Goal: Task Accomplishment & Management: Manage account settings

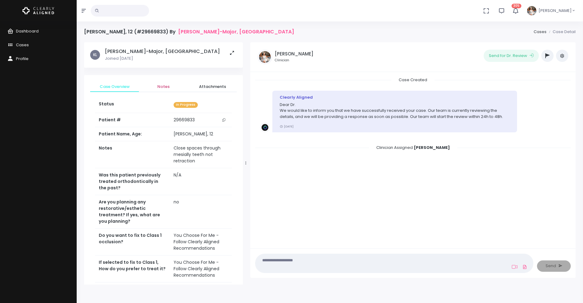
click at [162, 87] on span "Notes" at bounding box center [163, 87] width 39 height 6
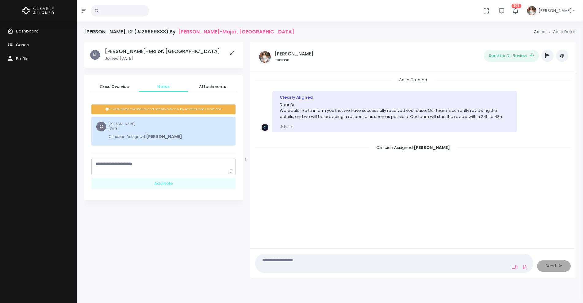
click at [160, 167] on textarea "scrollable content" at bounding box center [163, 167] width 136 height 12
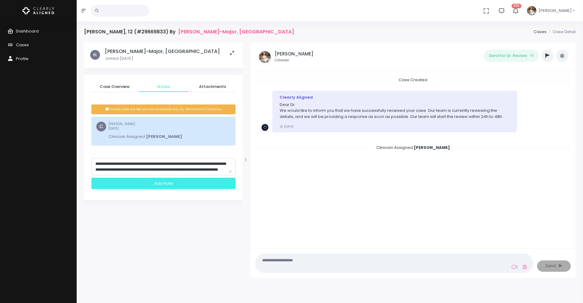
type textarea "**********"
click at [160, 183] on div "Add Note" at bounding box center [163, 183] width 144 height 11
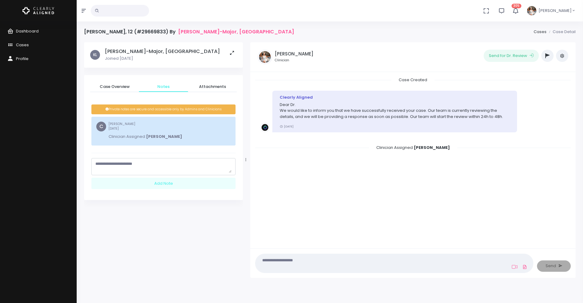
scroll to position [0, 0]
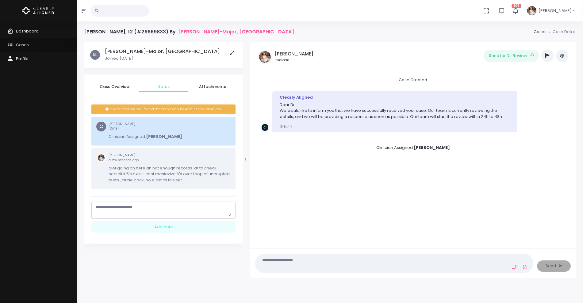
click at [23, 46] on span "Cases" at bounding box center [22, 45] width 13 height 6
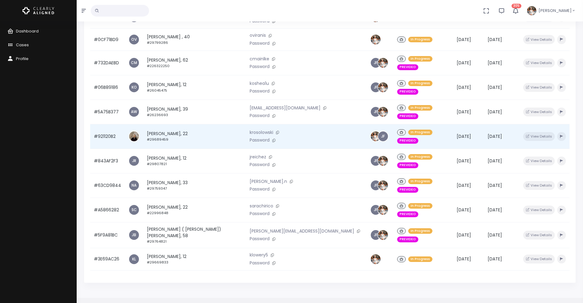
scroll to position [147, 0]
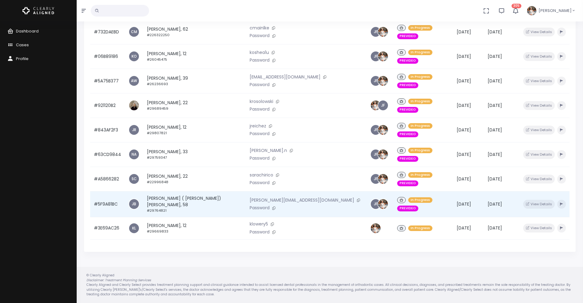
click at [114, 191] on td "#5F9A81BC" at bounding box center [107, 204] width 35 height 26
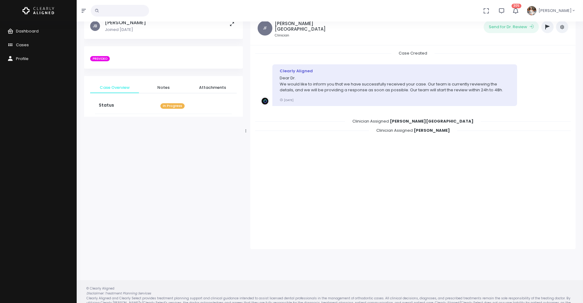
scroll to position [49, 0]
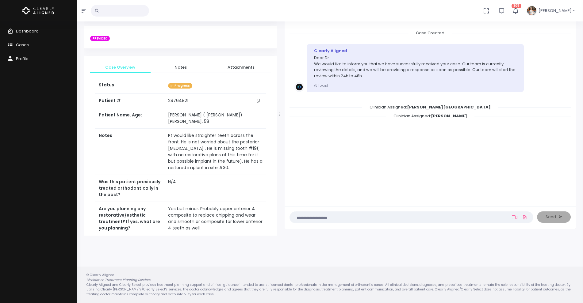
drag, startPoint x: 245, startPoint y: 114, endPoint x: 280, endPoint y: 114, distance: 34.4
click at [280, 114] on icon at bounding box center [280, 114] width 1 height 4
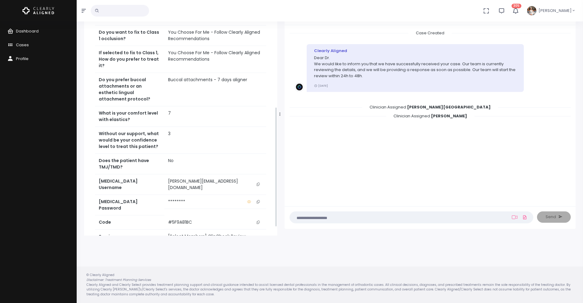
scroll to position [230, 0]
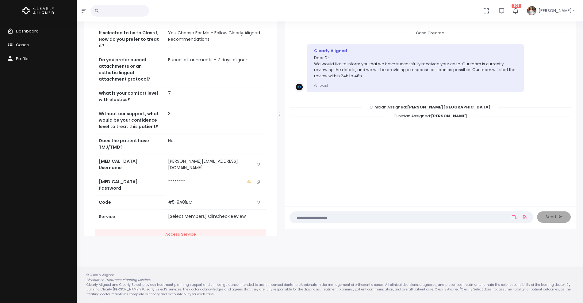
click at [259, 166] on icon "scrollable content" at bounding box center [258, 164] width 3 height 3
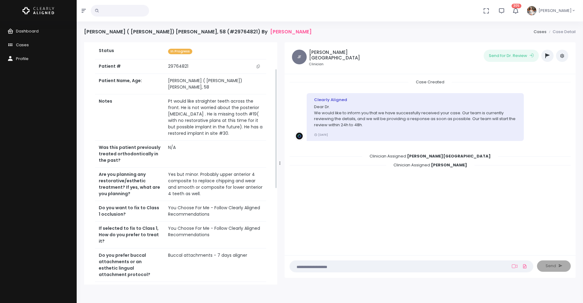
scroll to position [38, 0]
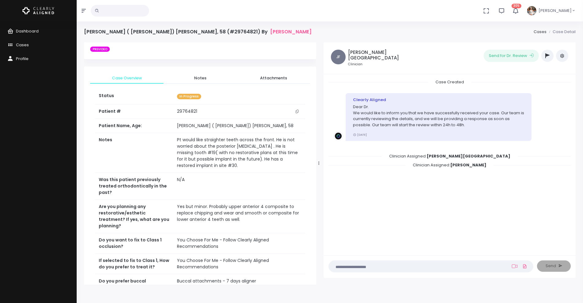
drag, startPoint x: 279, startPoint y: 163, endPoint x: 318, endPoint y: 163, distance: 39.3
click at [318, 163] on div at bounding box center [319, 163] width 3 height 238
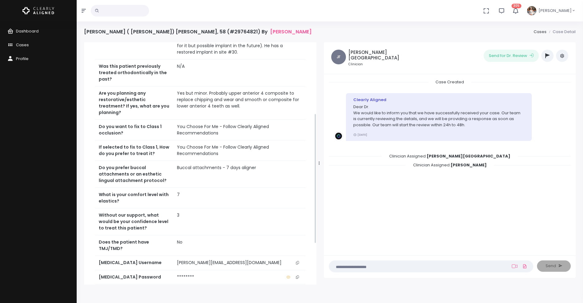
scroll to position [192, 0]
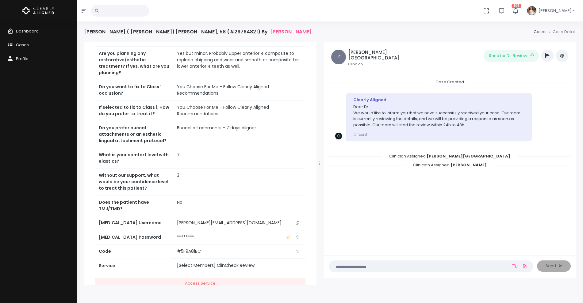
click at [295, 220] on button "scrollable content" at bounding box center [297, 223] width 9 height 6
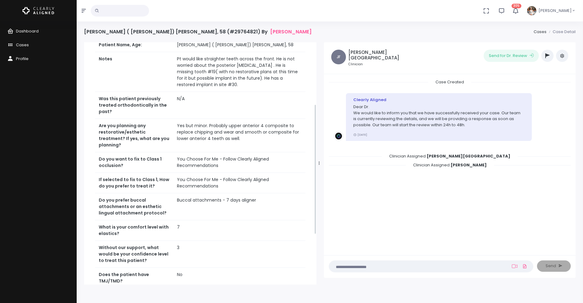
scroll to position [115, 0]
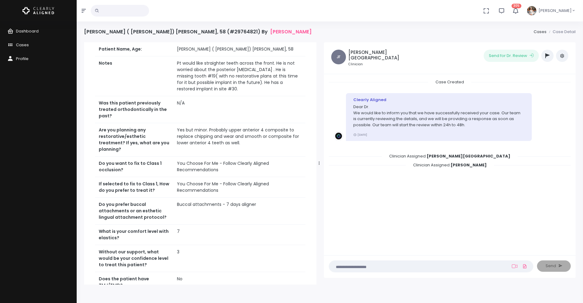
click at [548, 56] on icon "button" at bounding box center [548, 55] width 4 height 5
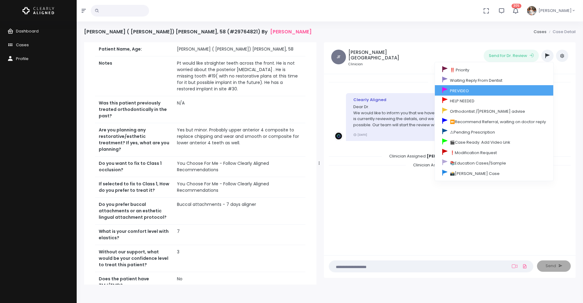
click at [497, 91] on link "PREVIDEO" at bounding box center [494, 90] width 118 height 10
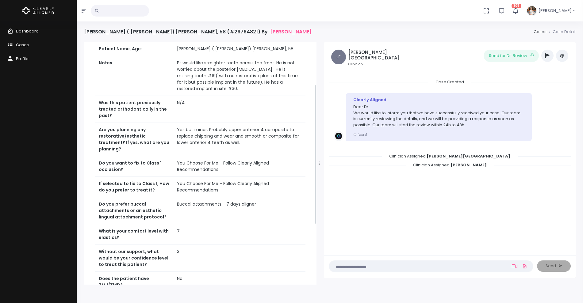
scroll to position [0, 0]
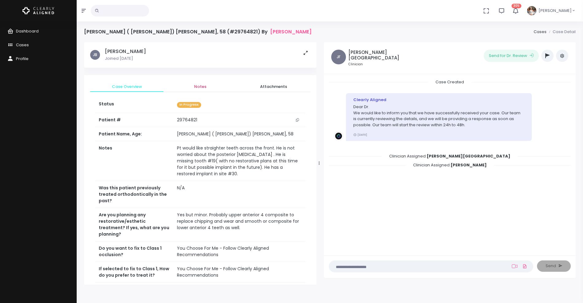
click at [199, 86] on span "Notes" at bounding box center [200, 87] width 64 height 6
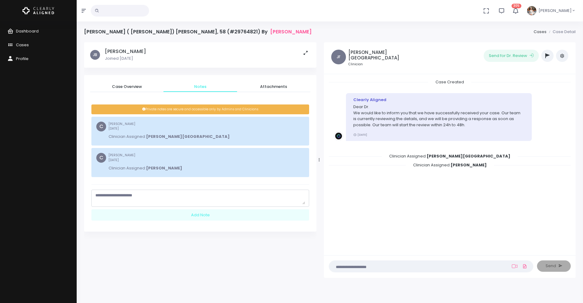
click at [163, 195] on textarea "scrollable content" at bounding box center [200, 199] width 210 height 12
click at [163, 189] on div "**********" at bounding box center [200, 203] width 218 height 36
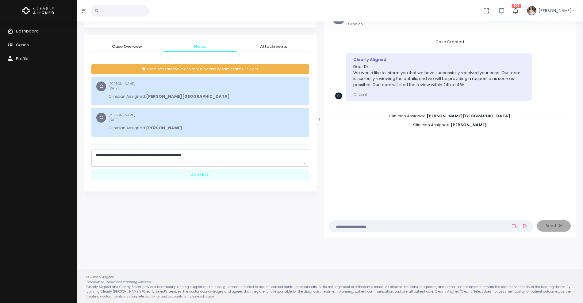
scroll to position [42, 0]
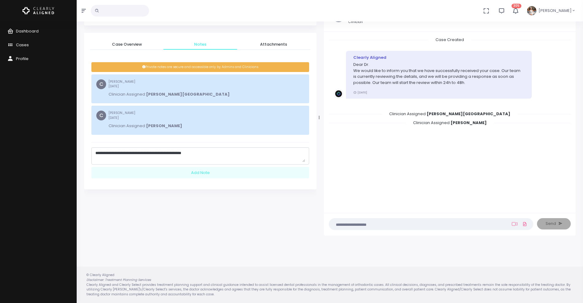
click at [210, 142] on div "**********" at bounding box center [200, 117] width 210 height 124
click at [210, 152] on textarea "**********" at bounding box center [200, 156] width 210 height 12
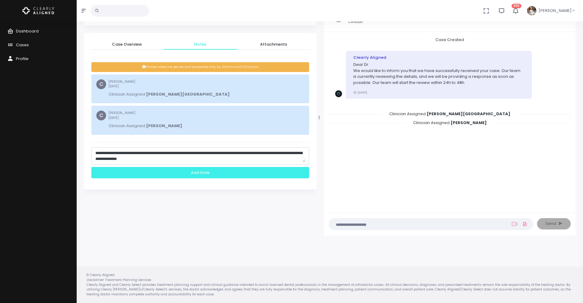
type textarea "**********"
click at [209, 172] on div "Add Note" at bounding box center [200, 172] width 218 height 11
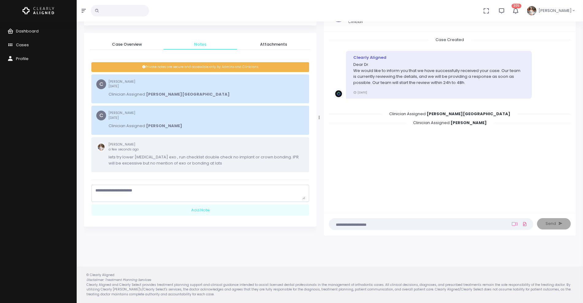
scroll to position [0, 0]
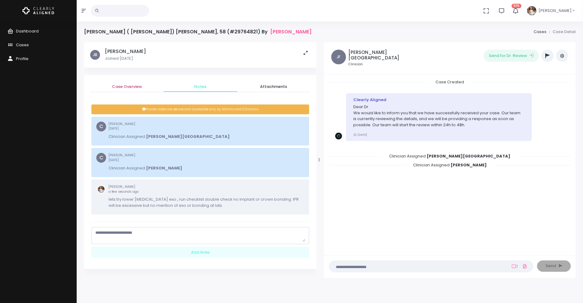
click at [136, 87] on span "Case Overview" at bounding box center [127, 87] width 64 height 6
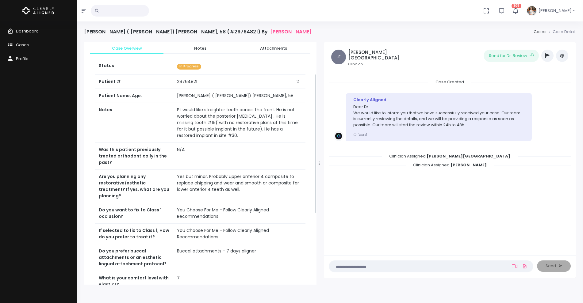
scroll to position [115, 0]
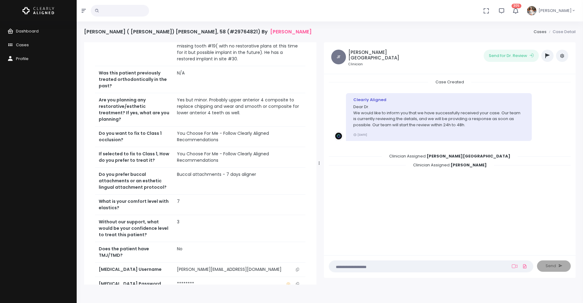
drag, startPoint x: 357, startPoint y: 265, endPoint x: 363, endPoint y: 264, distance: 6.0
click at [363, 264] on textarea at bounding box center [419, 266] width 173 height 7
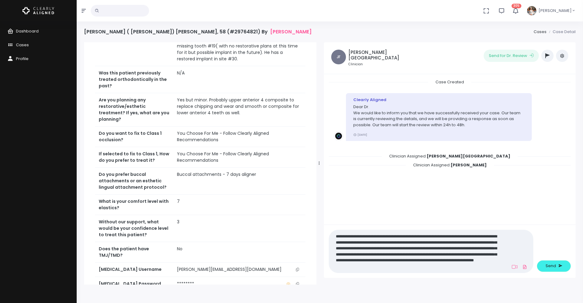
scroll to position [0, 0]
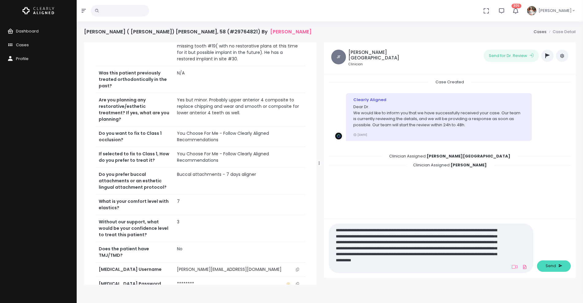
type textarea "**********"
click at [550, 266] on span "Send" at bounding box center [551, 266] width 10 height 6
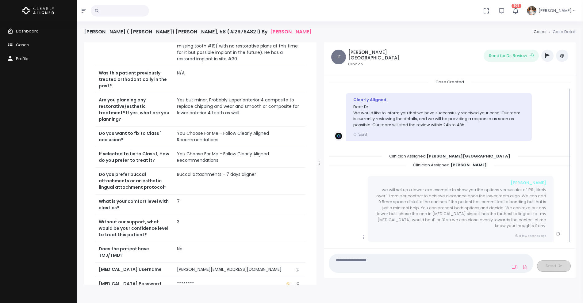
scroll to position [10, 0]
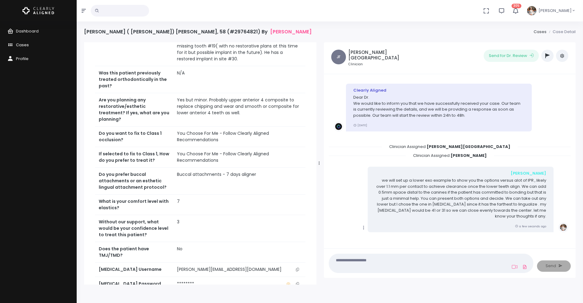
click at [22, 45] on span "Cases" at bounding box center [22, 45] width 13 height 6
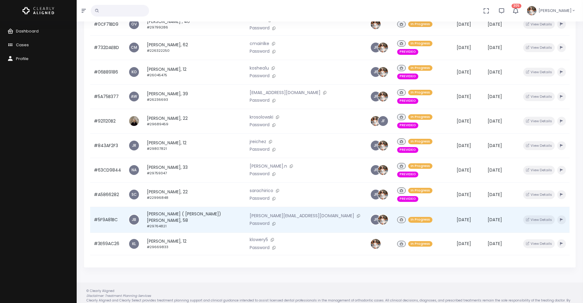
scroll to position [147, 0]
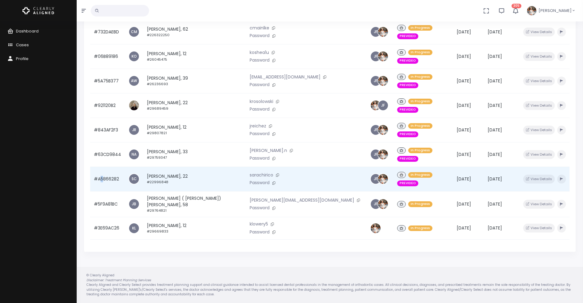
click at [102, 167] on td "#A5866282" at bounding box center [107, 179] width 35 height 25
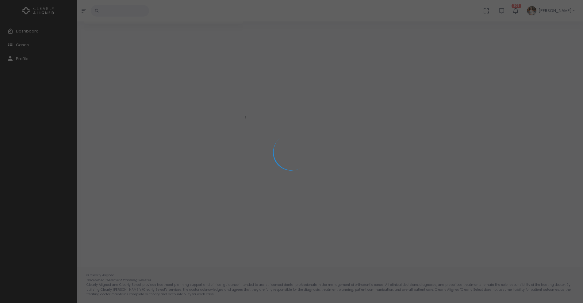
scroll to position [49, 0]
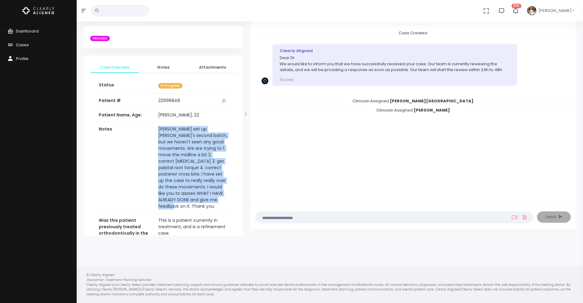
drag, startPoint x: 181, startPoint y: 200, endPoint x: 149, endPoint y: 142, distance: 66.6
click at [149, 142] on tr "Notes [PERSON_NAME] set up [PERSON_NAME]'s second batch, but we haven't seen an…" at bounding box center [163, 167] width 137 height 91
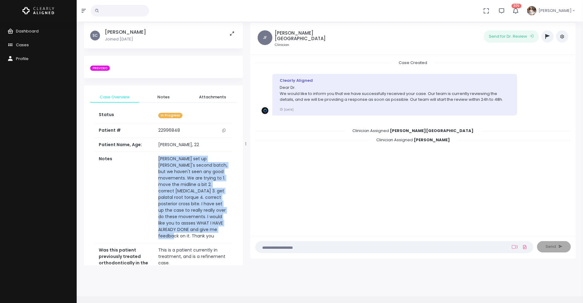
scroll to position [0, 0]
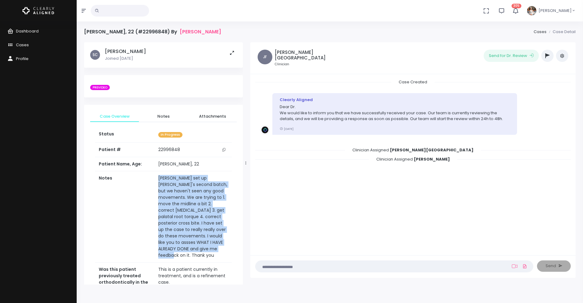
click at [550, 57] on button "button" at bounding box center [548, 56] width 12 height 12
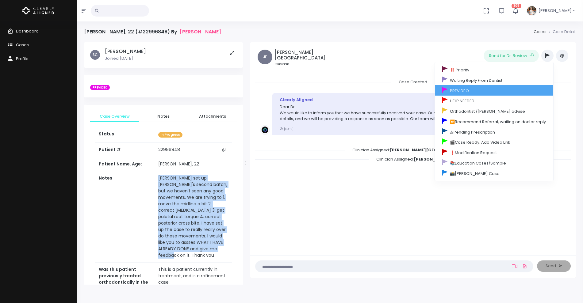
click at [486, 91] on link "PREVIDEO" at bounding box center [494, 90] width 118 height 10
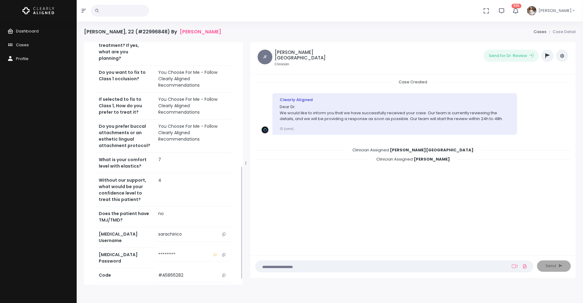
scroll to position [275, 0]
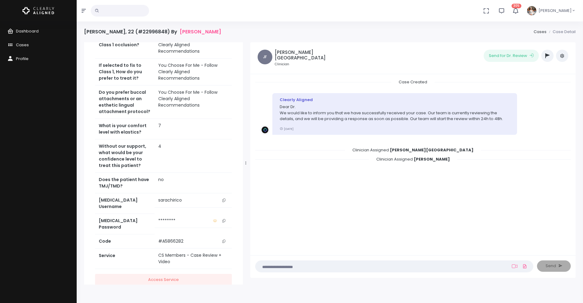
click at [224, 199] on icon "scrollable content" at bounding box center [223, 200] width 3 height 3
copy tr "[PERSON_NAME] set up [PERSON_NAME]'s second batch, but we haven't seen any good…"
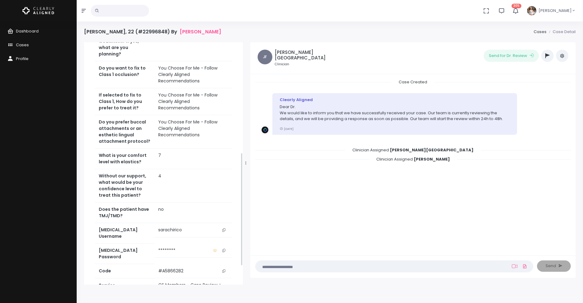
scroll to position [198, 0]
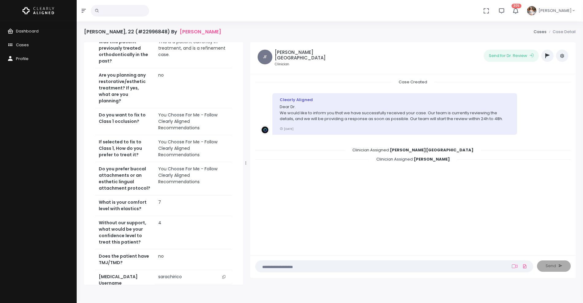
click at [114, 13] on input "text" at bounding box center [120, 11] width 58 height 12
type input "*****"
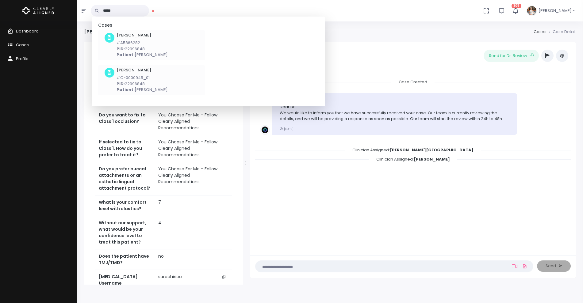
click at [134, 84] on p "PID: 22996848" at bounding box center [142, 84] width 51 height 6
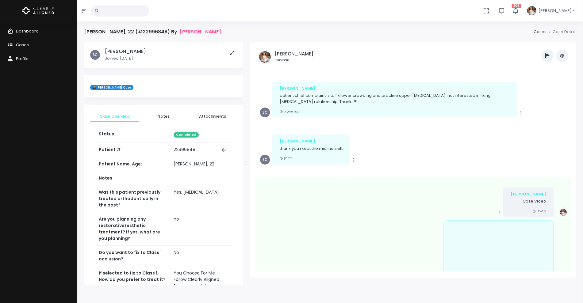
scroll to position [18, 0]
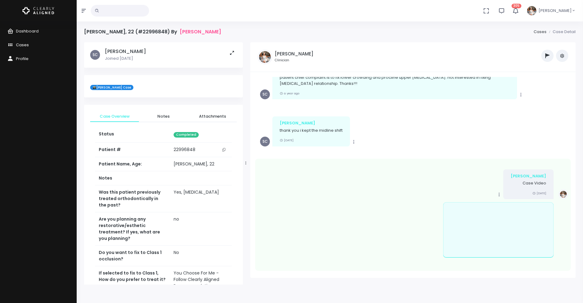
click at [24, 46] on span "Cases" at bounding box center [22, 45] width 13 height 6
